Goal: Task Accomplishment & Management: Complete application form

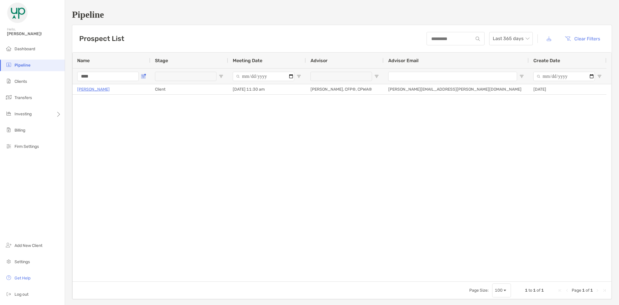
click at [145, 74] on button "Open Filter Menu" at bounding box center [143, 76] width 5 height 5
drag, startPoint x: 154, startPoint y: 106, endPoint x: 127, endPoint y: 101, distance: 27.2
click at [134, 102] on div "Name Stage Meeting Date Advisor Advisor Email Create Date **** Catherine Wang C…" at bounding box center [342, 175] width 540 height 247
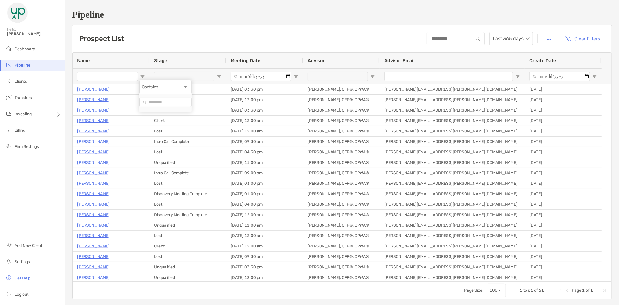
click at [112, 73] on input "Name Filter Input" at bounding box center [107, 76] width 61 height 9
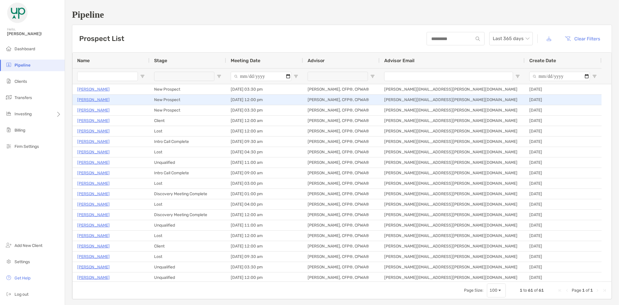
click at [96, 96] on p "[PERSON_NAME]" at bounding box center [93, 99] width 33 height 7
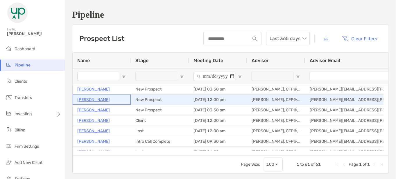
click at [93, 99] on p "[PERSON_NAME]" at bounding box center [93, 99] width 33 height 7
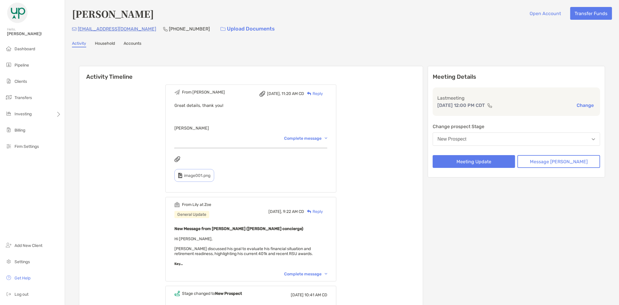
click at [303, 272] on div "Complete message" at bounding box center [305, 274] width 43 height 5
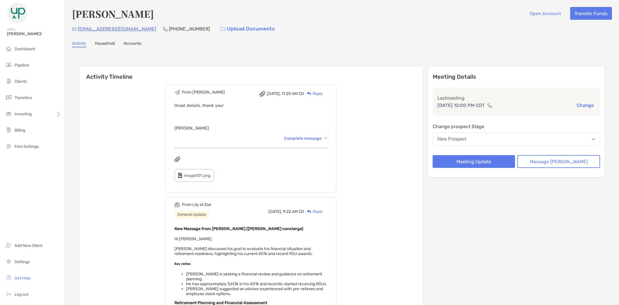
click at [169, 30] on p "[PHONE_NUMBER]" at bounding box center [189, 28] width 41 height 7
copy p "216"
drag, startPoint x: 152, startPoint y: 13, endPoint x: 61, endPoint y: 15, distance: 90.6
click at [61, 15] on div "Hello, Brad! Dashboard Pipeline Clients Transfers Investing Billing Firm Settin…" at bounding box center [309, 152] width 619 height 305
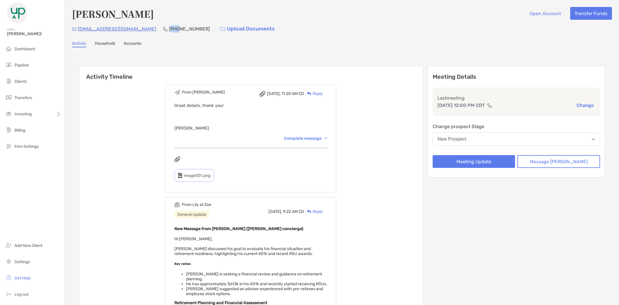
click at [116, 13] on h4 "[PERSON_NAME]" at bounding box center [113, 13] width 82 height 13
click at [144, 15] on h4 "[PERSON_NAME]" at bounding box center [113, 13] width 82 height 13
click at [150, 15] on div "Jeffrey Rodachy Open Account Transfer Funds" at bounding box center [342, 13] width 540 height 13
click at [152, 15] on div "Jeffrey Rodachy Open Account Transfer Funds" at bounding box center [342, 13] width 540 height 13
drag, startPoint x: 151, startPoint y: 16, endPoint x: 69, endPoint y: 10, distance: 82.4
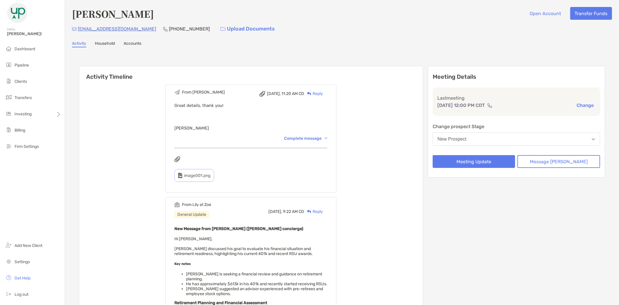
click at [69, 10] on div "Jeffrey Rodachy Open Account Transfer Funds jrodachy@roadrunner.com (216) 970-4…" at bounding box center [342, 265] width 554 height 531
copy h4 "[PERSON_NAME]"
drag, startPoint x: 137, startPoint y: 31, endPoint x: 78, endPoint y: 29, distance: 59.3
click at [77, 28] on div "jrodachy@roadrunner.com (216) 970-4022 Upload Documents" at bounding box center [342, 29] width 540 height 12
copy p "[EMAIL_ADDRESS][DOMAIN_NAME]"
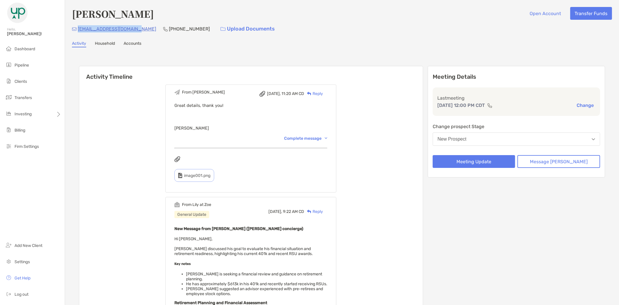
copy p "[EMAIL_ADDRESS][DOMAIN_NAME]"
click at [481, 162] on button "Meeting Update" at bounding box center [474, 161] width 83 height 13
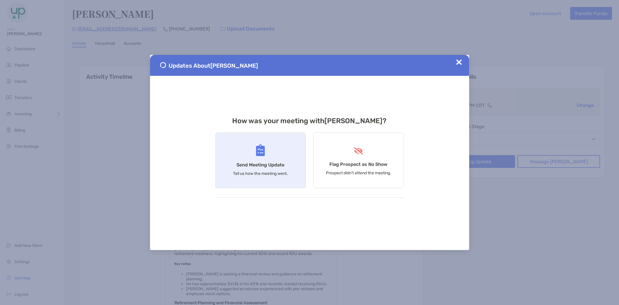
click at [252, 147] on div "Send Meeting Update Tell us how the meeting went." at bounding box center [260, 160] width 91 height 56
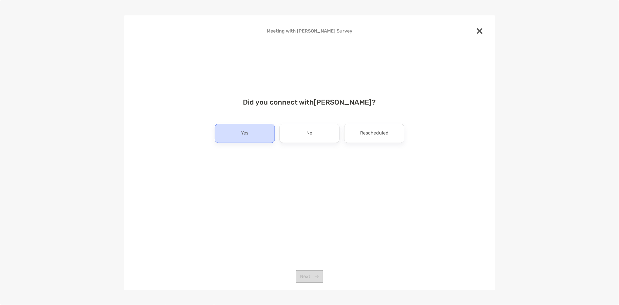
click at [231, 138] on div "Yes" at bounding box center [245, 133] width 60 height 19
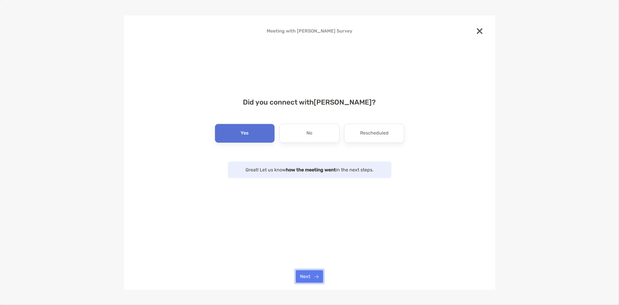
click at [308, 276] on button "Next" at bounding box center [310, 276] width 28 height 13
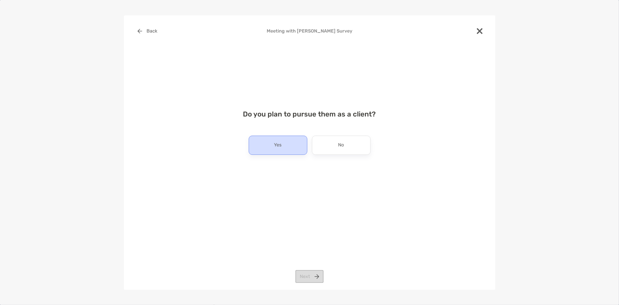
click at [280, 141] on p "Yes" at bounding box center [278, 145] width 8 height 9
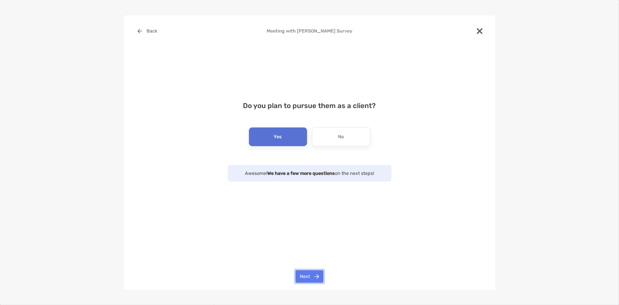
click at [314, 272] on button "Next" at bounding box center [310, 276] width 28 height 13
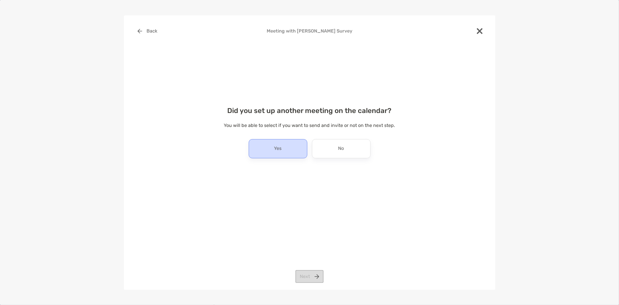
click at [278, 150] on p "Yes" at bounding box center [278, 148] width 8 height 9
click at [309, 276] on button "Next" at bounding box center [310, 276] width 28 height 13
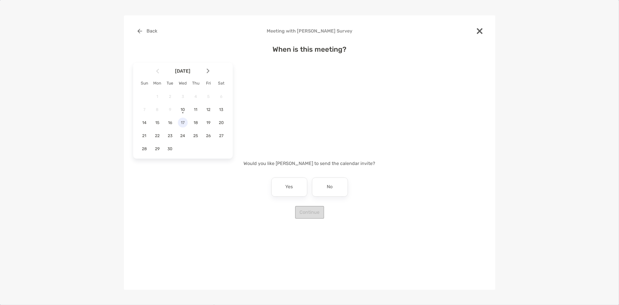
click at [181, 123] on span "17" at bounding box center [183, 122] width 10 height 5
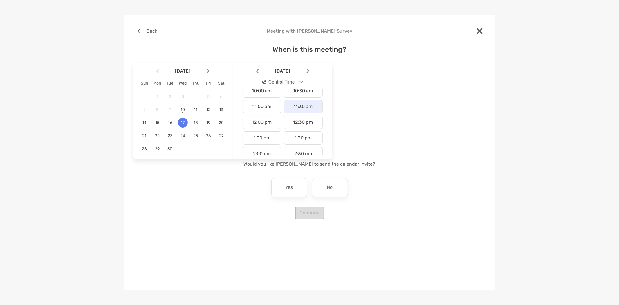
click at [297, 107] on div "11:30 am" at bounding box center [303, 106] width 39 height 13
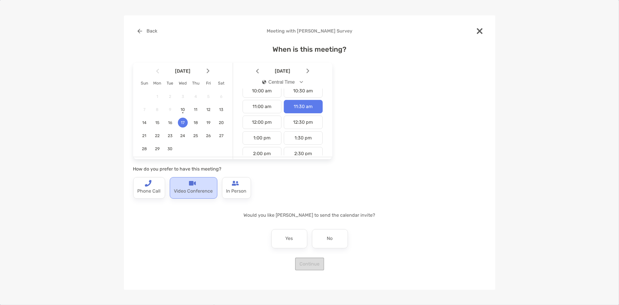
click at [206, 187] on p "Video Conference" at bounding box center [193, 191] width 39 height 9
click at [328, 237] on p "No" at bounding box center [330, 238] width 6 height 9
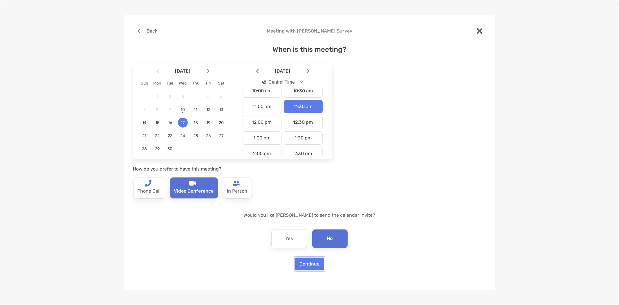
click at [313, 266] on button "Continue" at bounding box center [309, 264] width 29 height 13
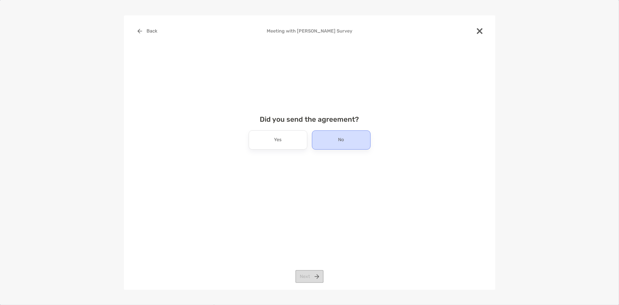
click at [342, 140] on p "No" at bounding box center [342, 139] width 6 height 9
click at [306, 275] on button "Next" at bounding box center [310, 276] width 28 height 13
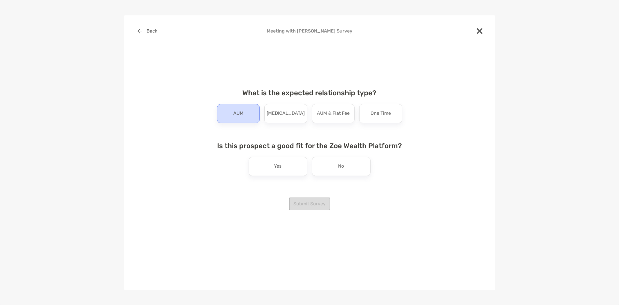
click at [242, 110] on p "AUM" at bounding box center [238, 113] width 10 height 9
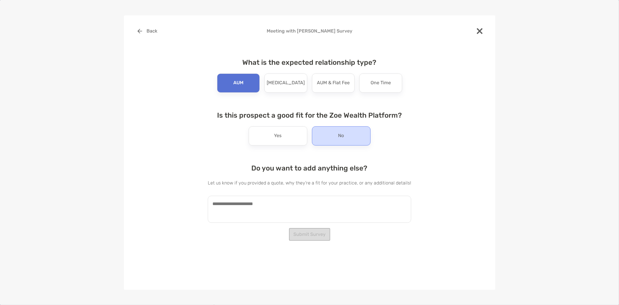
click at [337, 134] on div "No" at bounding box center [341, 135] width 59 height 19
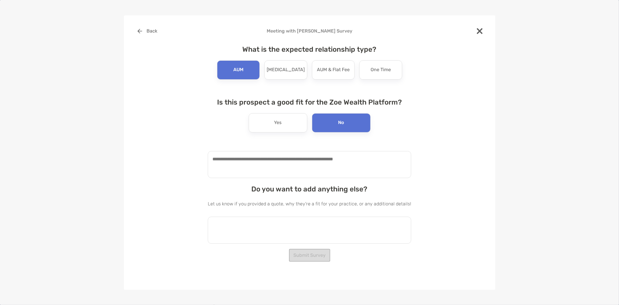
click at [277, 226] on textarea at bounding box center [310, 230] width 204 height 27
paste textarea "**********"
type textarea "**********"
click at [270, 159] on textarea at bounding box center [310, 164] width 204 height 27
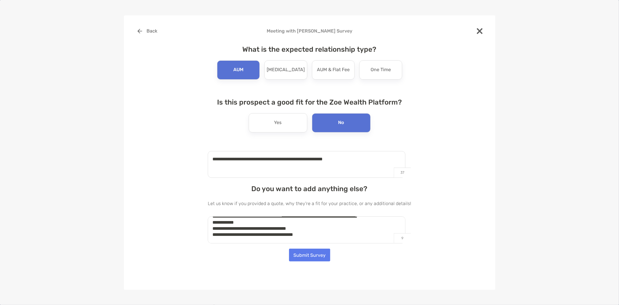
type textarea "**********"
click at [304, 255] on button "Submit Survey" at bounding box center [309, 255] width 41 height 13
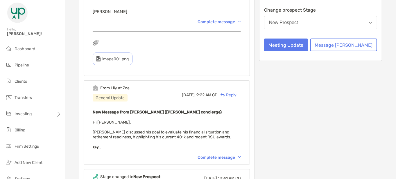
scroll to position [161, 0]
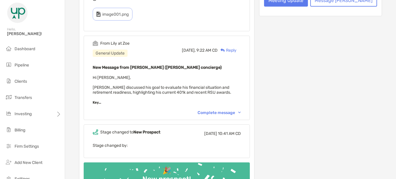
click at [228, 111] on div "Complete message" at bounding box center [218, 112] width 43 height 5
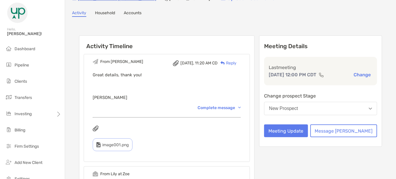
scroll to position [0, 0]
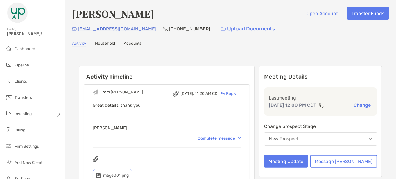
click at [146, 15] on h4 "[PERSON_NAME]" at bounding box center [113, 13] width 82 height 13
click at [136, 12] on h4 "[PERSON_NAME]" at bounding box center [113, 13] width 82 height 13
copy h4 "Rodachy"
click at [94, 14] on h4 "[PERSON_NAME]" at bounding box center [113, 13] width 82 height 13
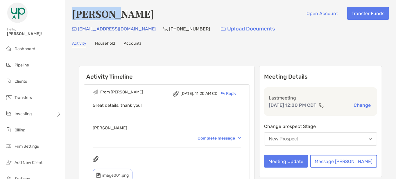
click at [94, 14] on h4 "[PERSON_NAME]" at bounding box center [113, 13] width 82 height 13
click at [82, 14] on h4 "[PERSON_NAME]" at bounding box center [113, 13] width 82 height 13
drag, startPoint x: 73, startPoint y: 14, endPoint x: 103, endPoint y: 15, distance: 30.5
click at [103, 15] on h4 "[PERSON_NAME]" at bounding box center [113, 13] width 82 height 13
copy h4 "[PERSON_NAME]"
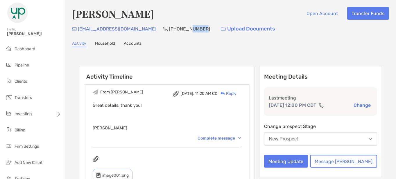
drag, startPoint x: 178, startPoint y: 28, endPoint x: 164, endPoint y: 32, distance: 14.8
click at [169, 32] on p "[PHONE_NUMBER]" at bounding box center [189, 28] width 41 height 7
drag, startPoint x: 179, startPoint y: 28, endPoint x: 141, endPoint y: 29, distance: 38.9
click at [163, 26] on div "[PHONE_NUMBER]" at bounding box center [186, 29] width 47 height 12
copy div "[PHONE_NUMBER]"
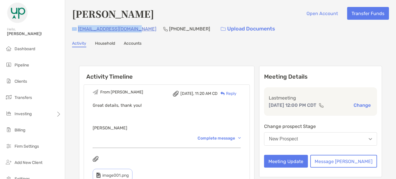
drag, startPoint x: 134, startPoint y: 28, endPoint x: 75, endPoint y: 27, distance: 59.5
click at [75, 27] on div "[EMAIL_ADDRESS][DOMAIN_NAME]" at bounding box center [114, 29] width 84 height 12
copy div "[EMAIL_ADDRESS][DOMAIN_NAME]"
